Goal: Information Seeking & Learning: Check status

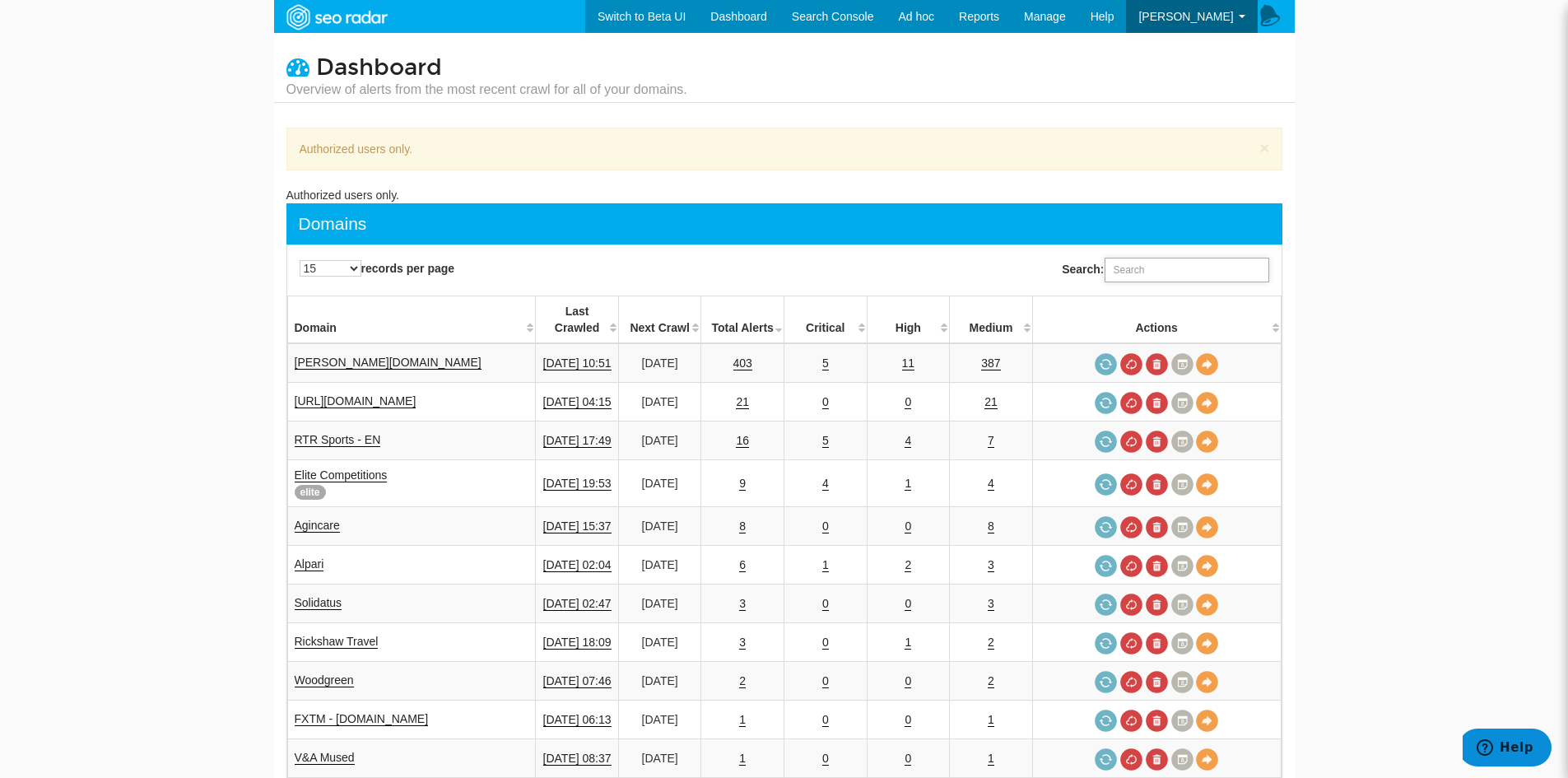
click at [1142, 269] on input "Search:" at bounding box center [1187, 269] width 165 height 24
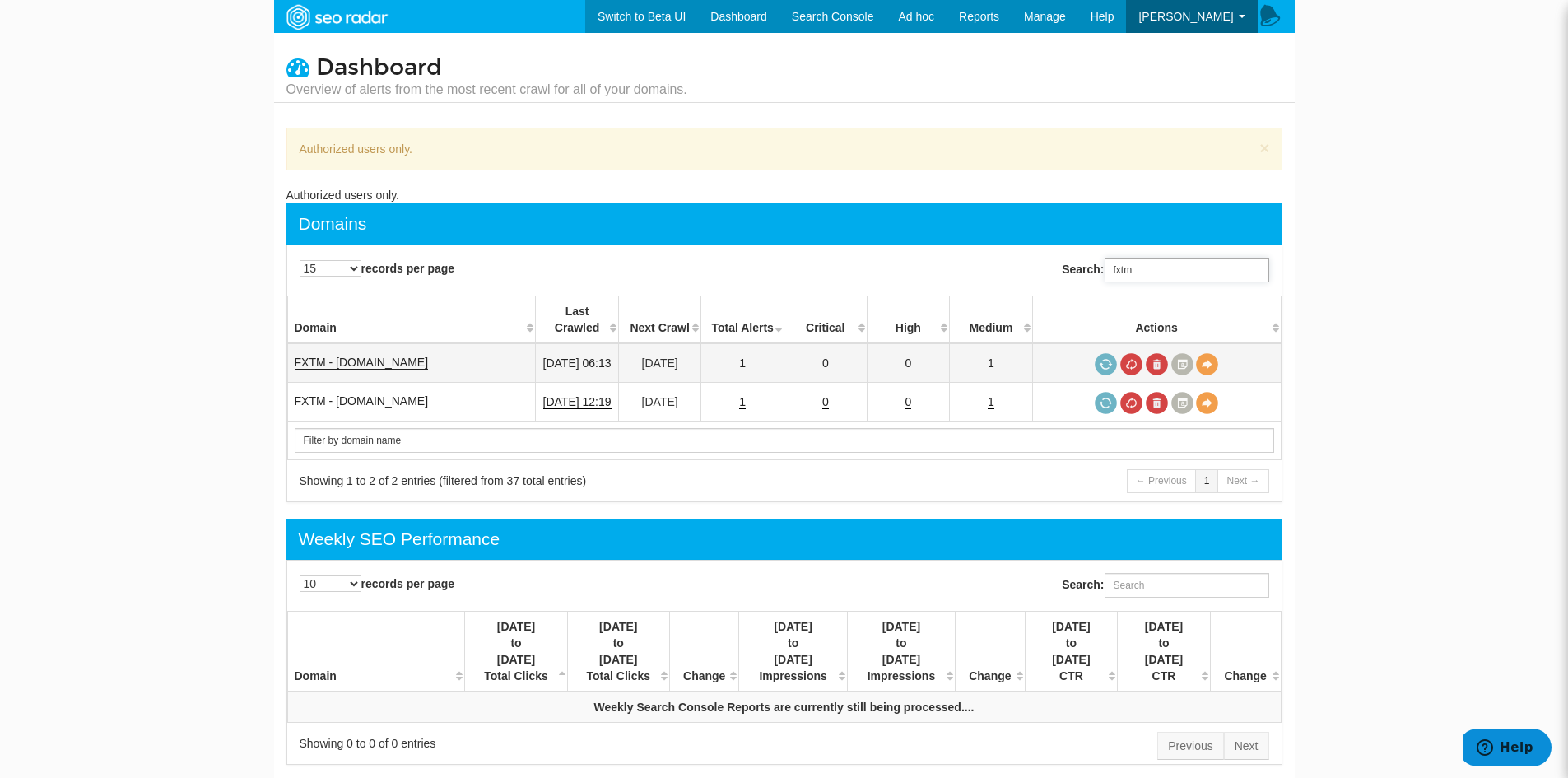
type input "fxtm"
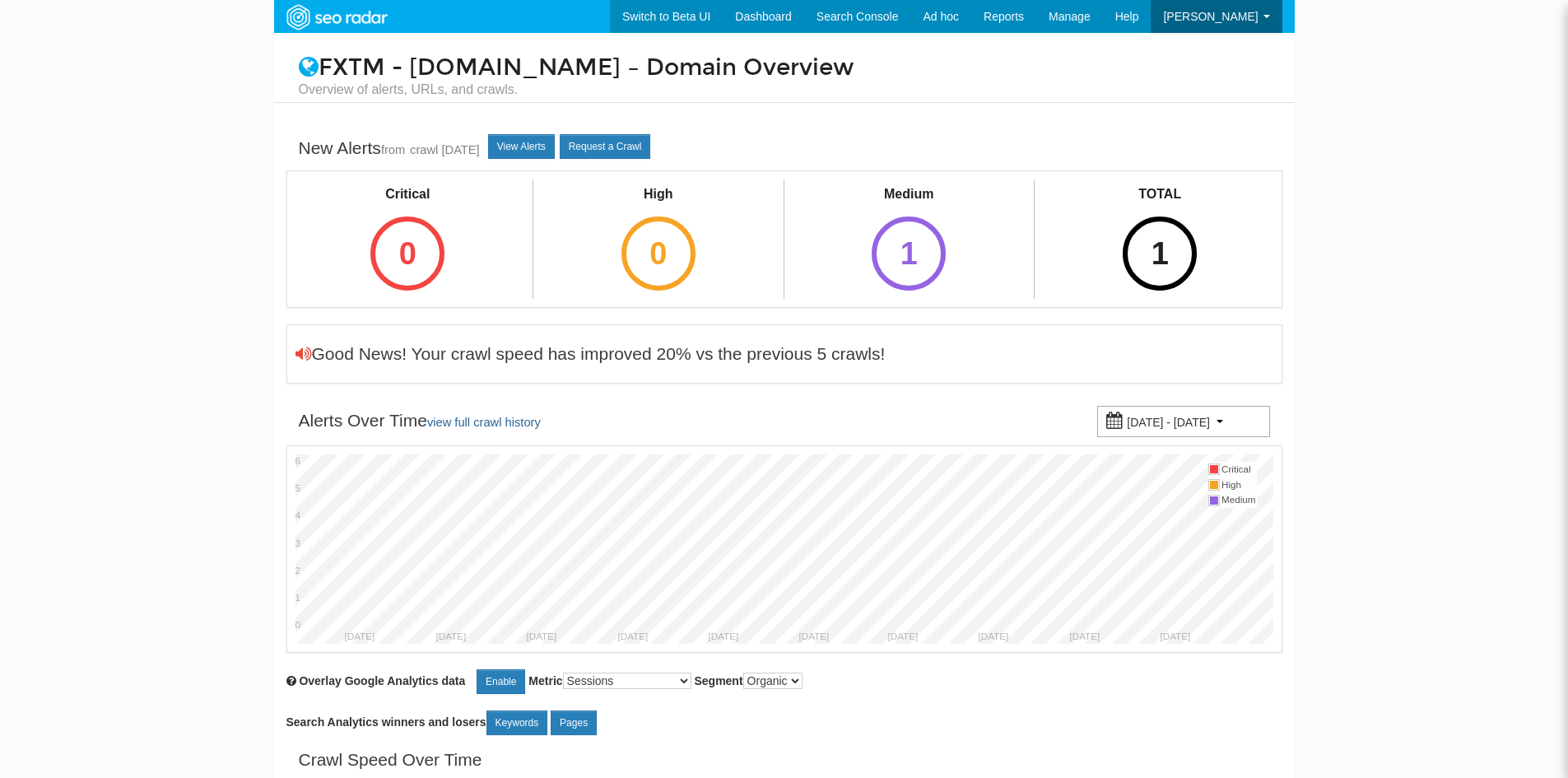
scroll to position [65, 0]
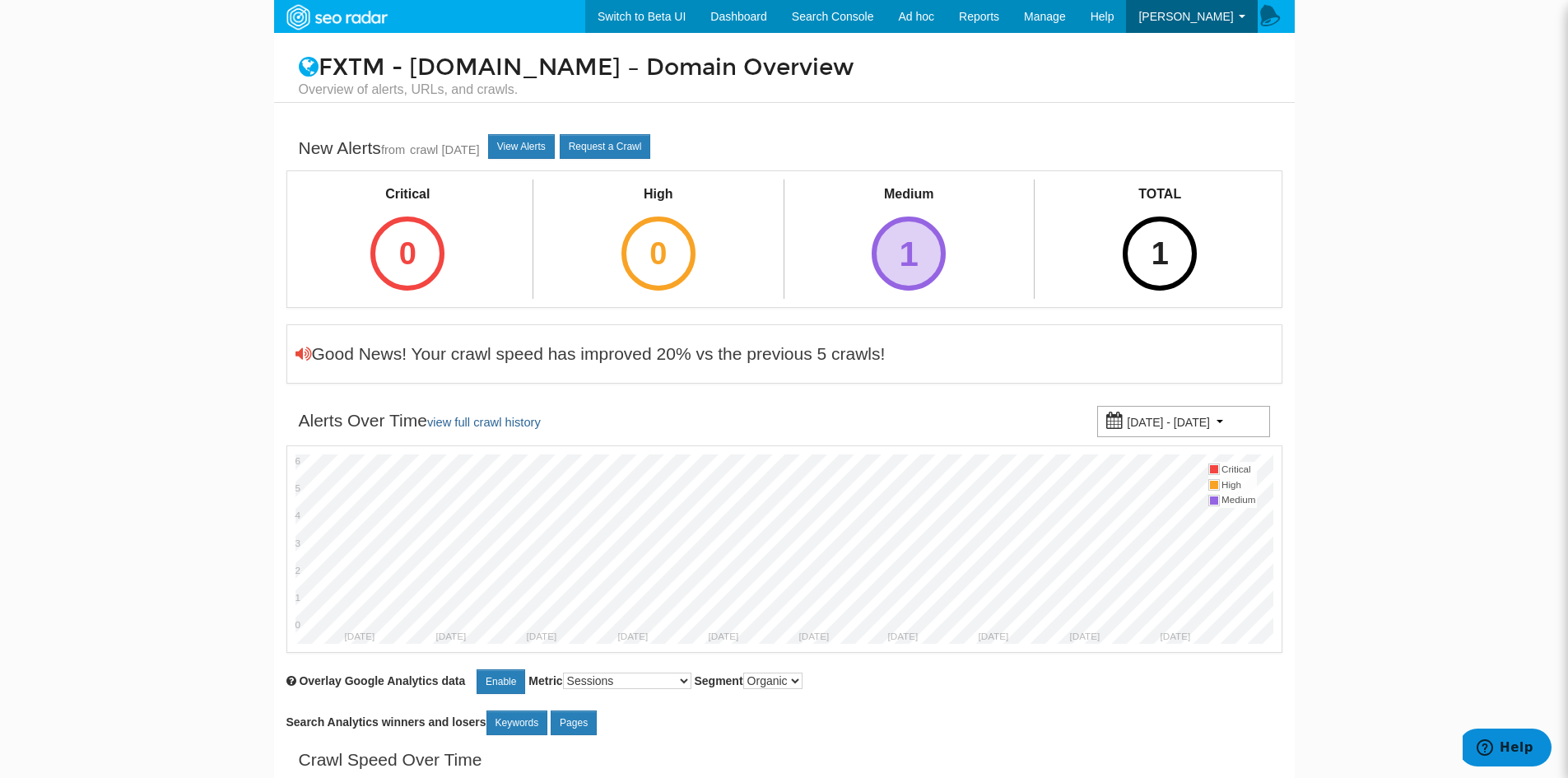
click at [882, 244] on div "1" at bounding box center [908, 253] width 74 height 74
click at [912, 243] on div "1" at bounding box center [908, 253] width 74 height 74
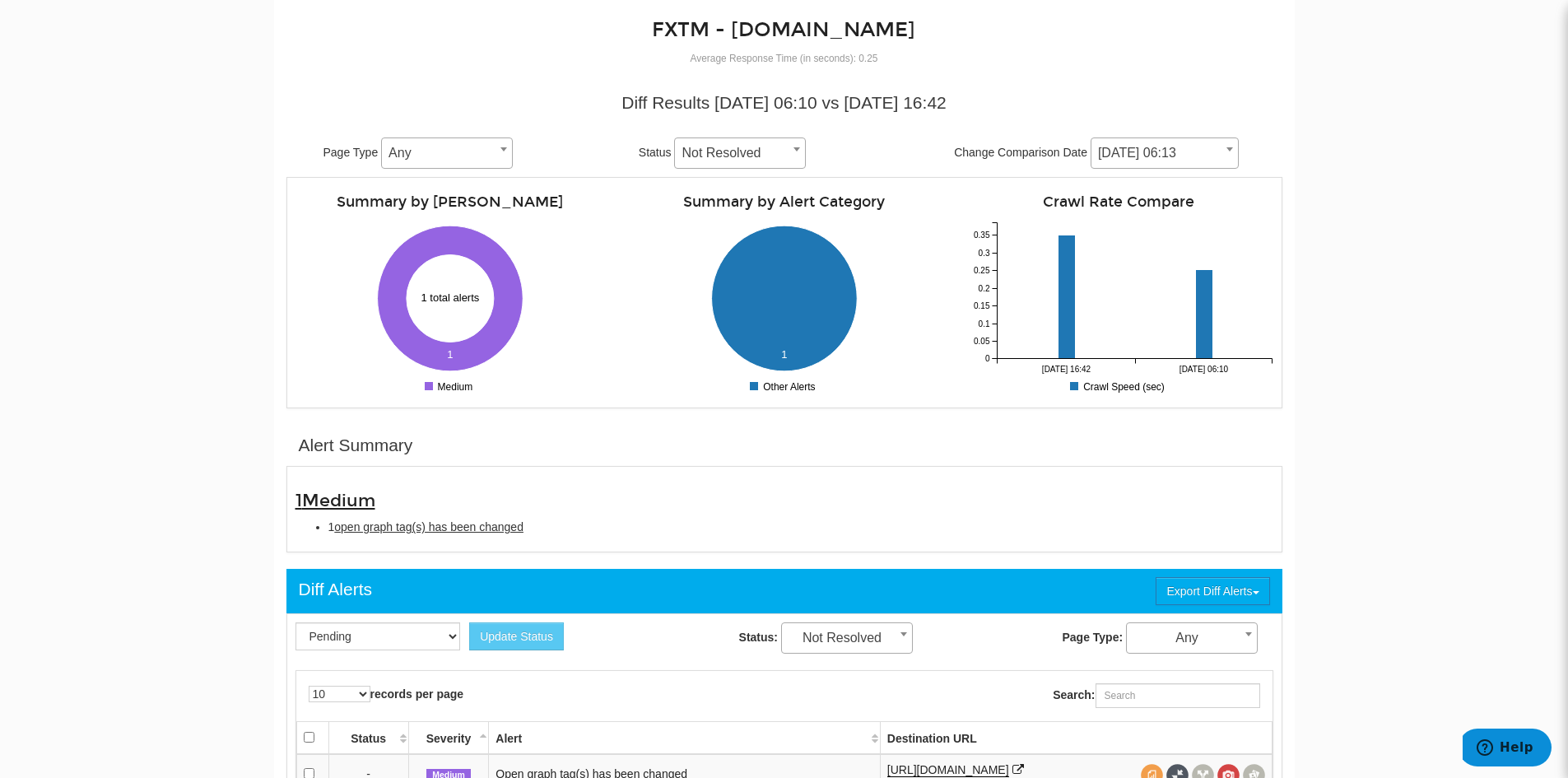
scroll to position [329, 0]
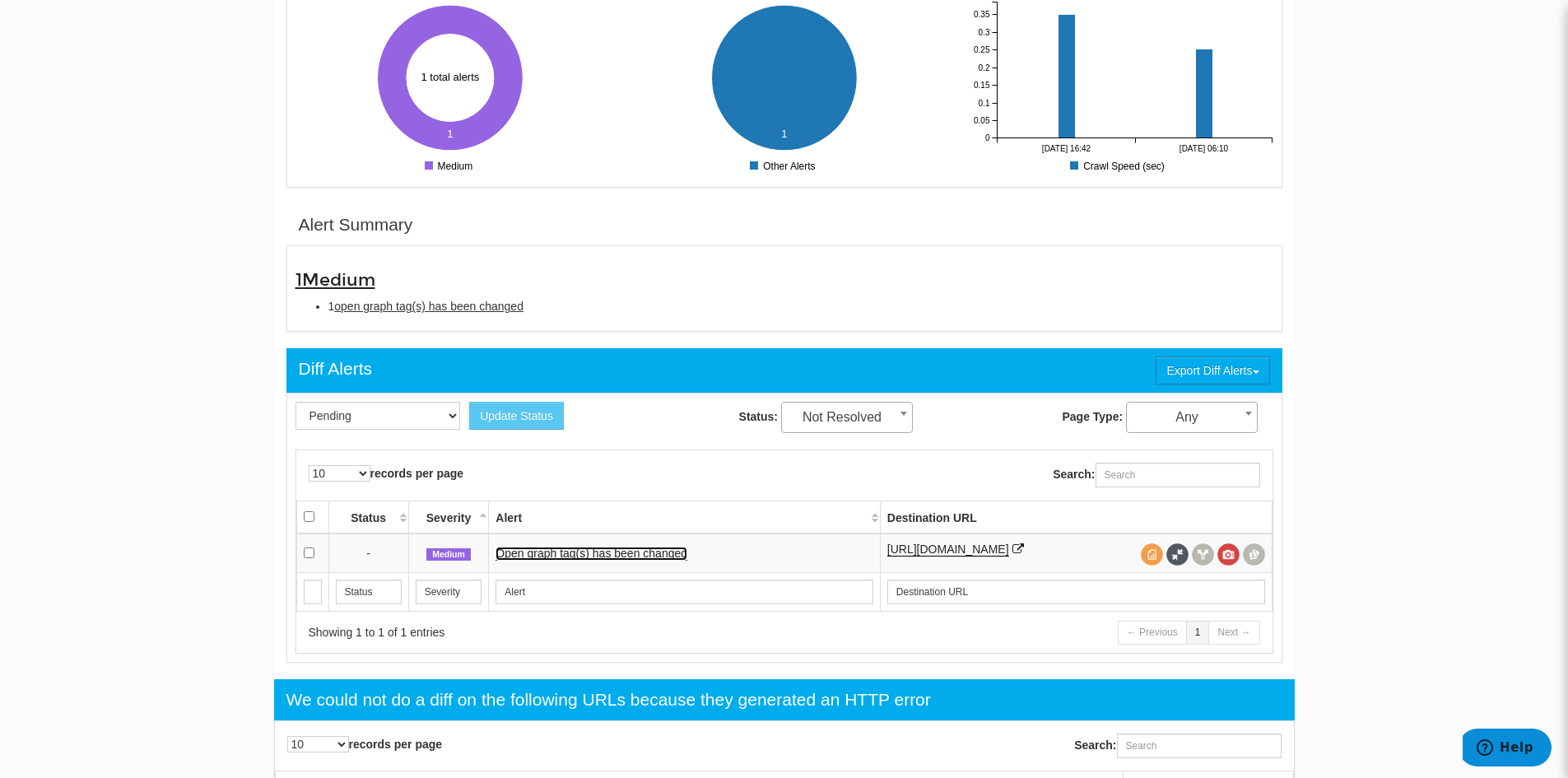
click at [677, 561] on link "Open graph tag(s) has been changed" at bounding box center [591, 553] width 191 height 14
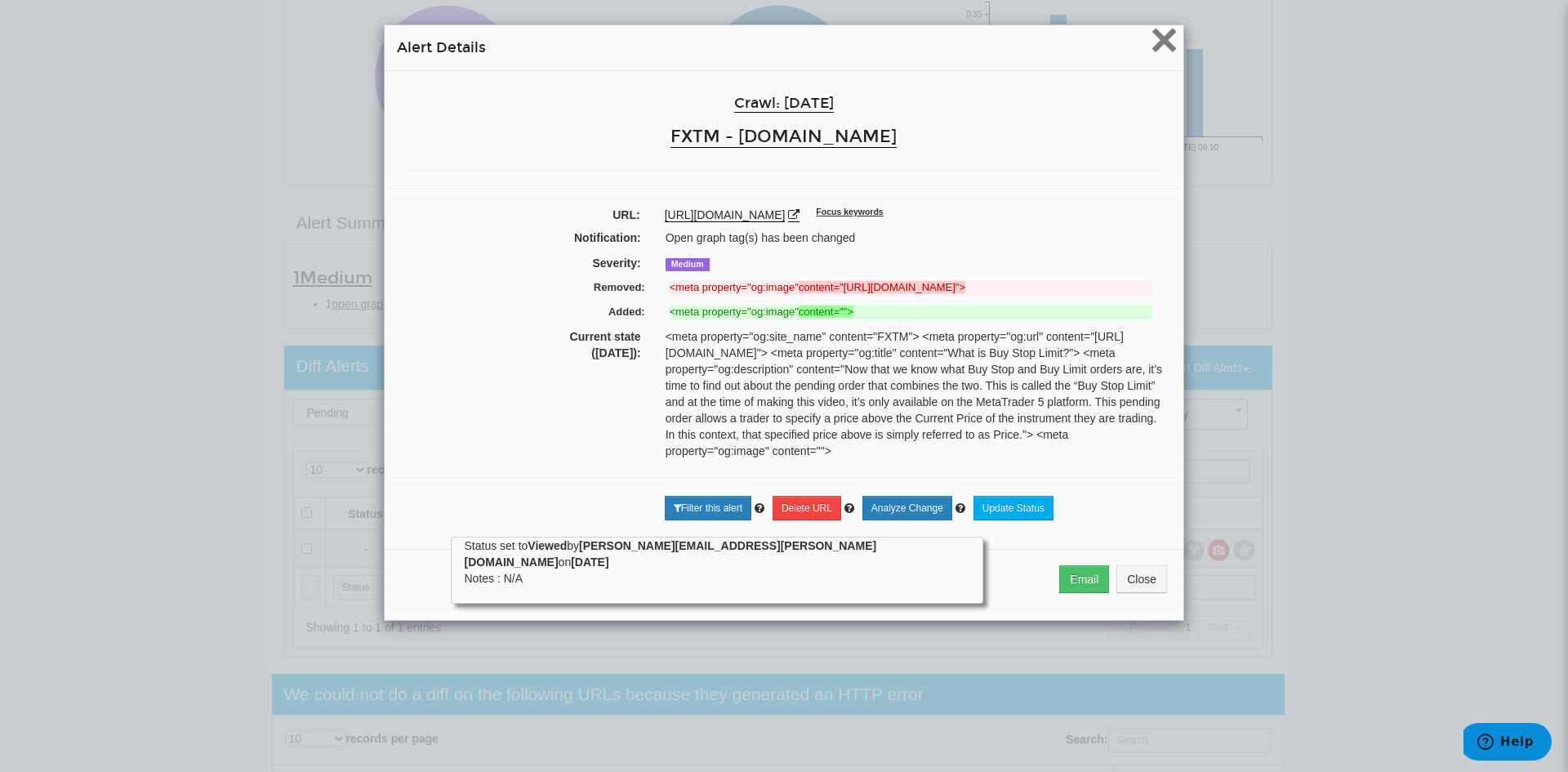
click at [1167, 52] on span "×" at bounding box center [1164, 40] width 28 height 55
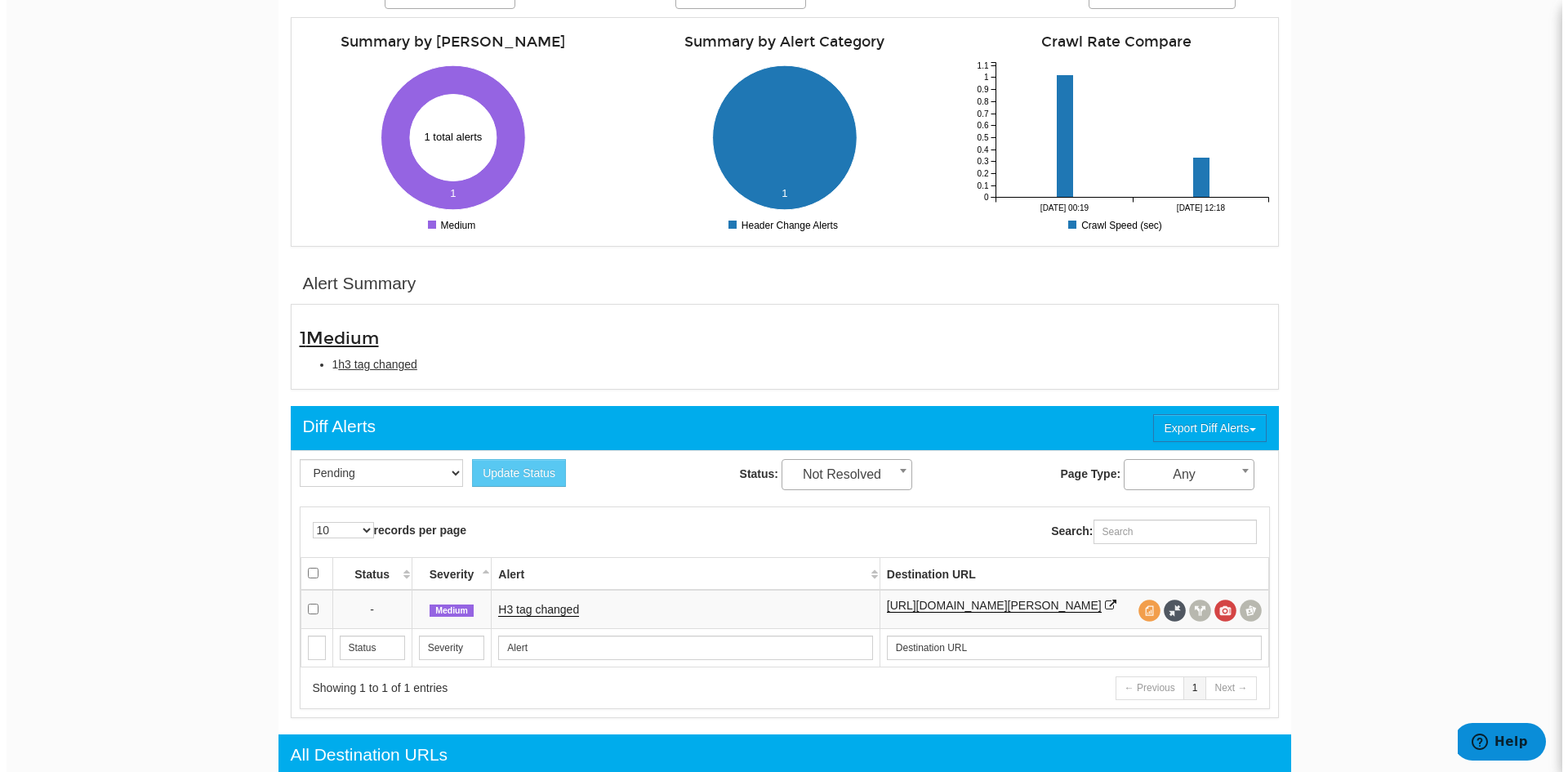
scroll to position [490, 0]
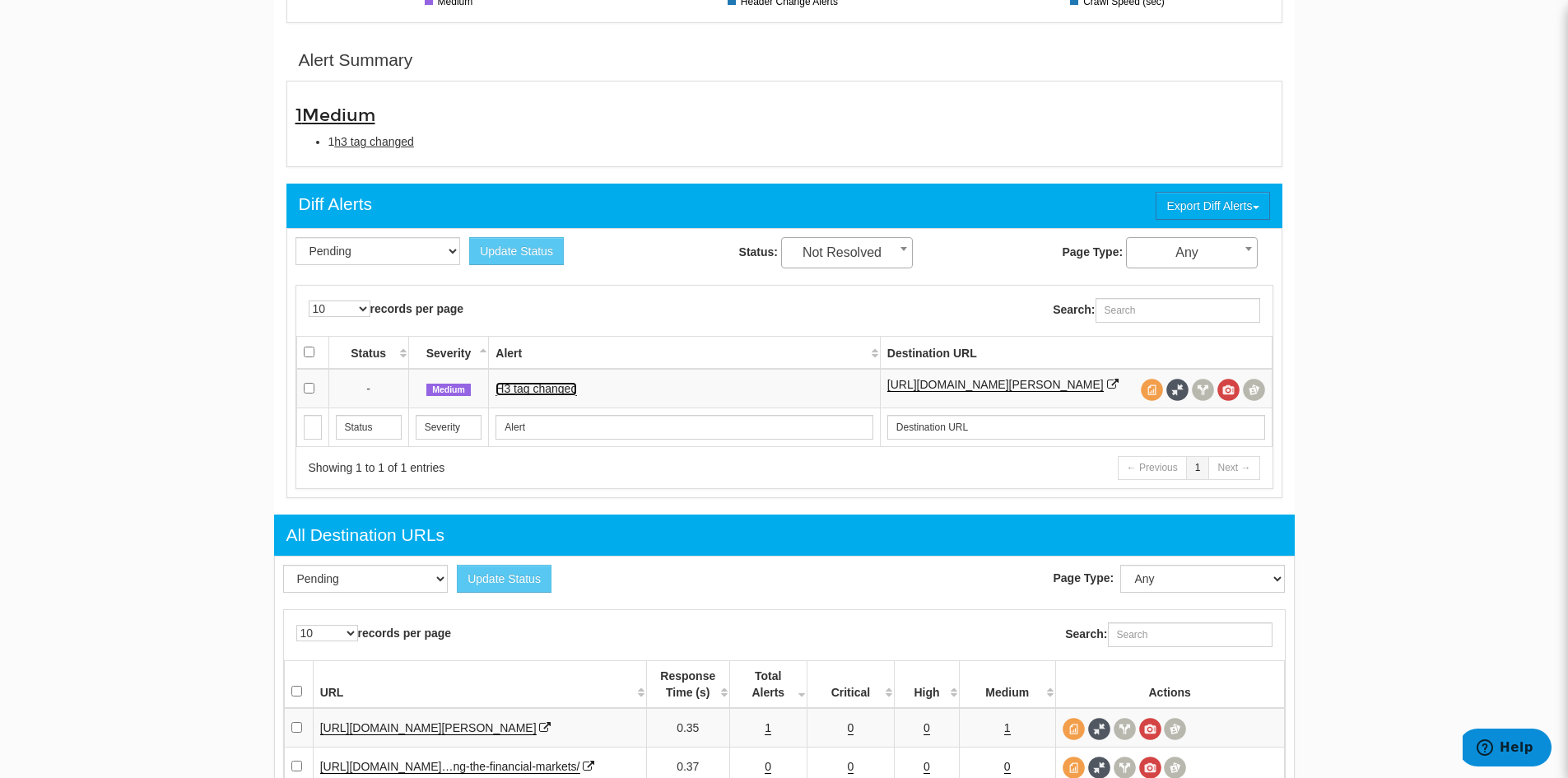
click at [530, 394] on link "H3 tag changed" at bounding box center [536, 389] width 81 height 14
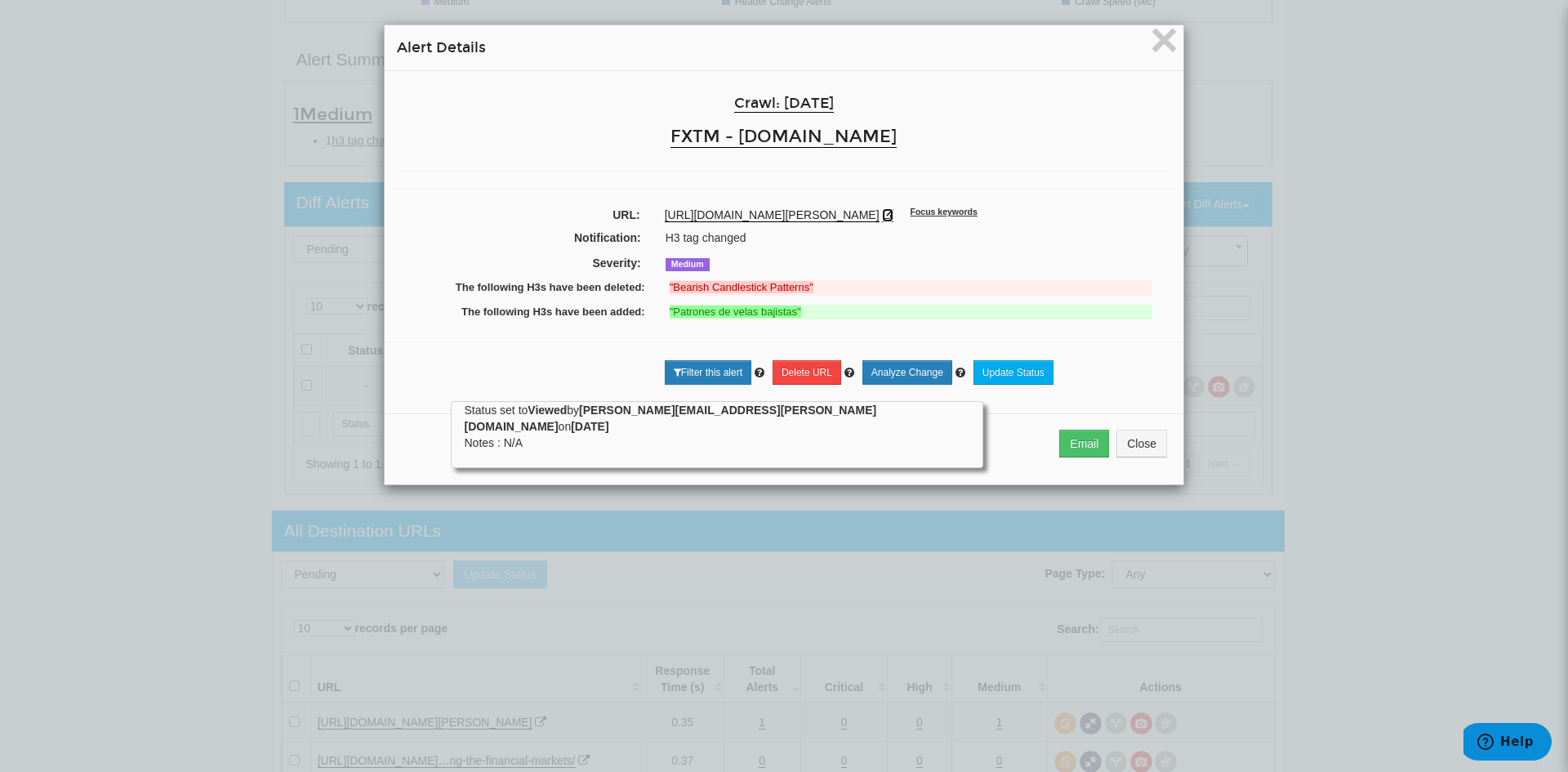
click at [894, 212] on icon at bounding box center [888, 215] width 12 height 12
